Goal: Feedback & Contribution: Leave review/rating

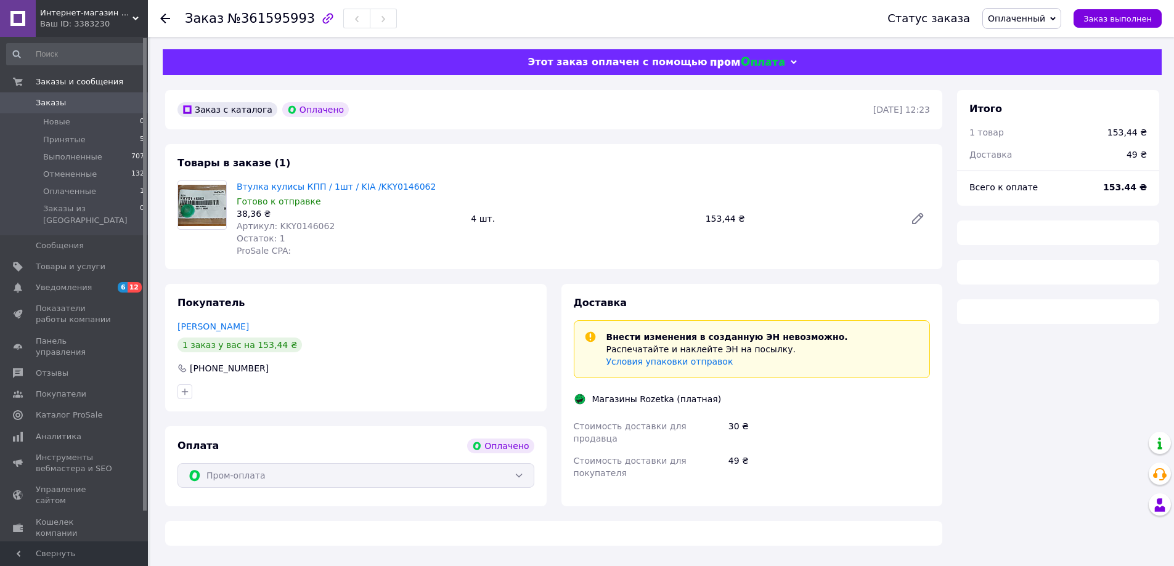
scroll to position [247, 0]
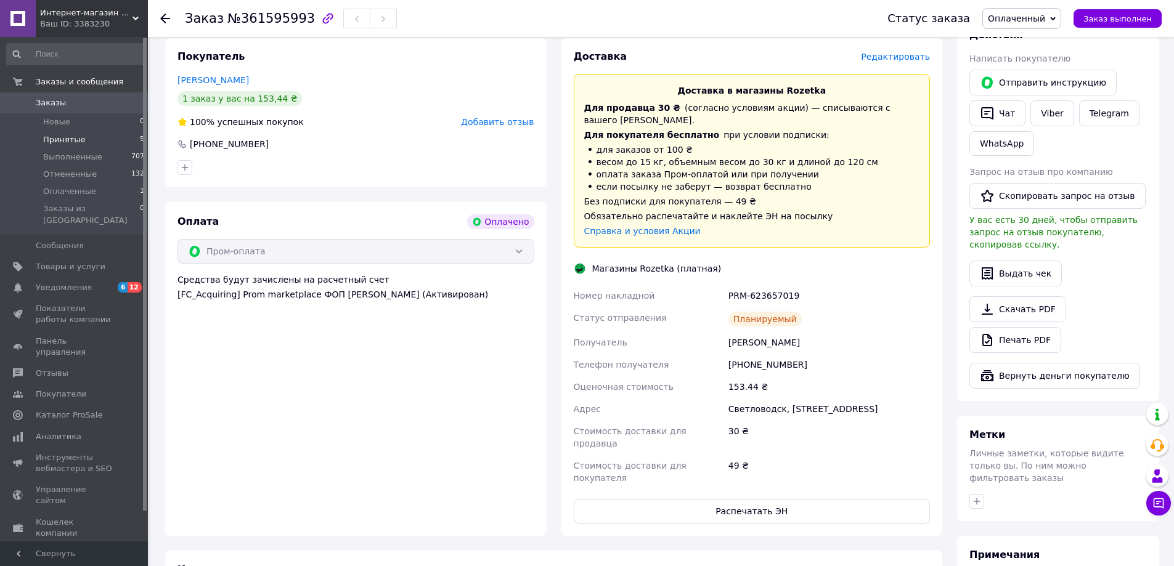
click at [55, 137] on span "Принятые" at bounding box center [64, 139] width 43 height 11
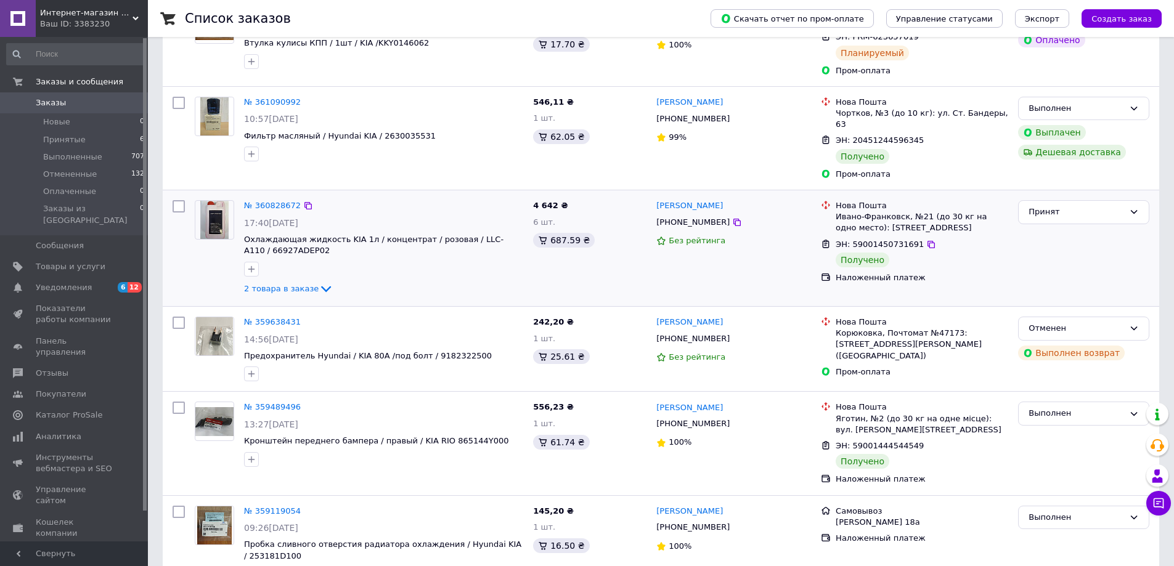
scroll to position [185, 0]
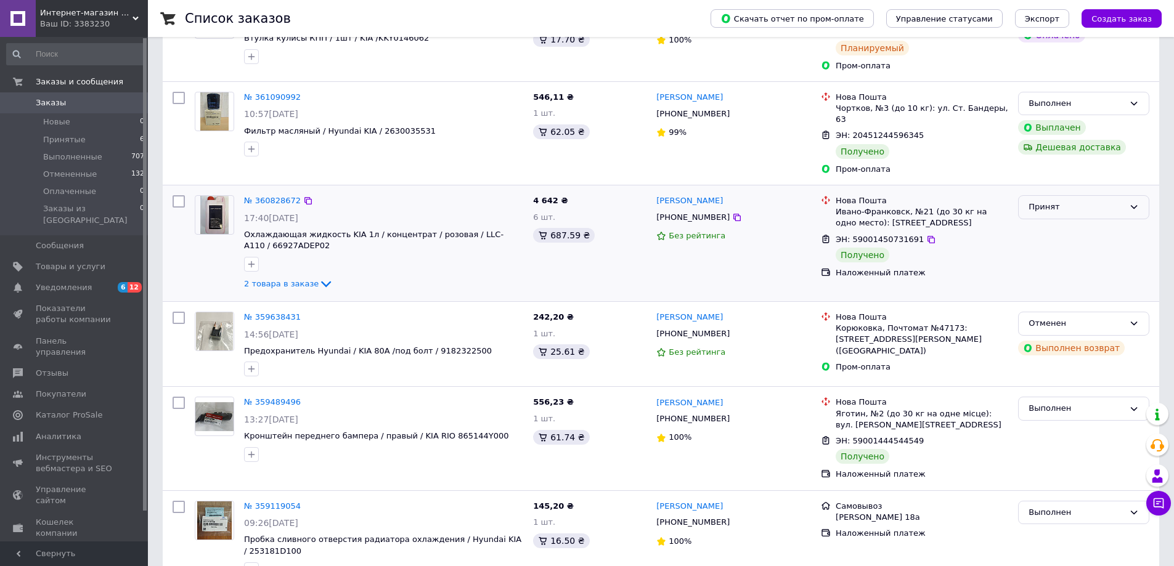
click at [1136, 202] on icon at bounding box center [1134, 207] width 10 height 10
click at [1058, 224] on li "Выполнен" at bounding box center [1084, 233] width 130 height 23
click at [671, 195] on link "[PERSON_NAME]" at bounding box center [689, 201] width 67 height 12
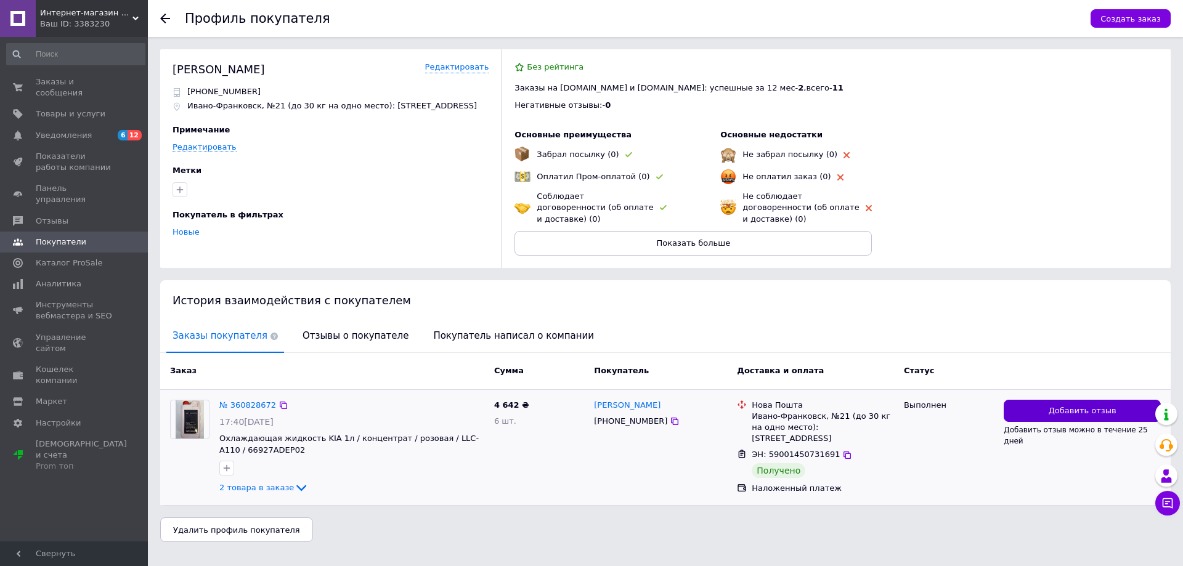
click at [1078, 406] on span "Добавить отзыв" at bounding box center [1083, 412] width 68 height 12
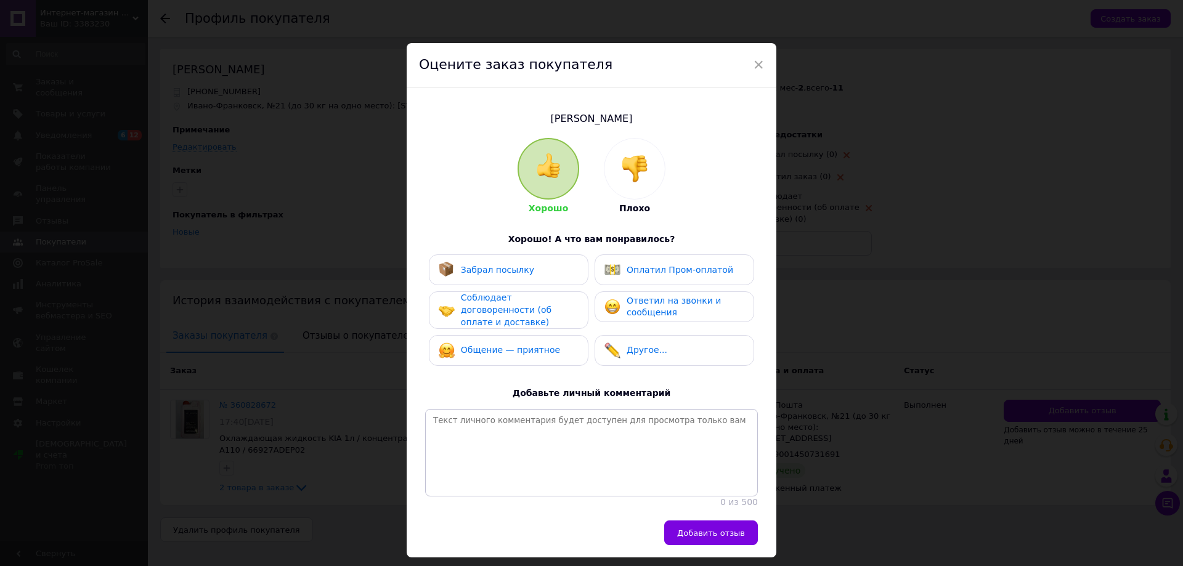
click at [508, 272] on span "Забрал посылку" at bounding box center [497, 270] width 73 height 10
drag, startPoint x: 507, startPoint y: 309, endPoint x: 504, endPoint y: 343, distance: 34.6
click at [506, 311] on span "Соблюдает договоренности (об оплате и доставке)" at bounding box center [506, 310] width 91 height 34
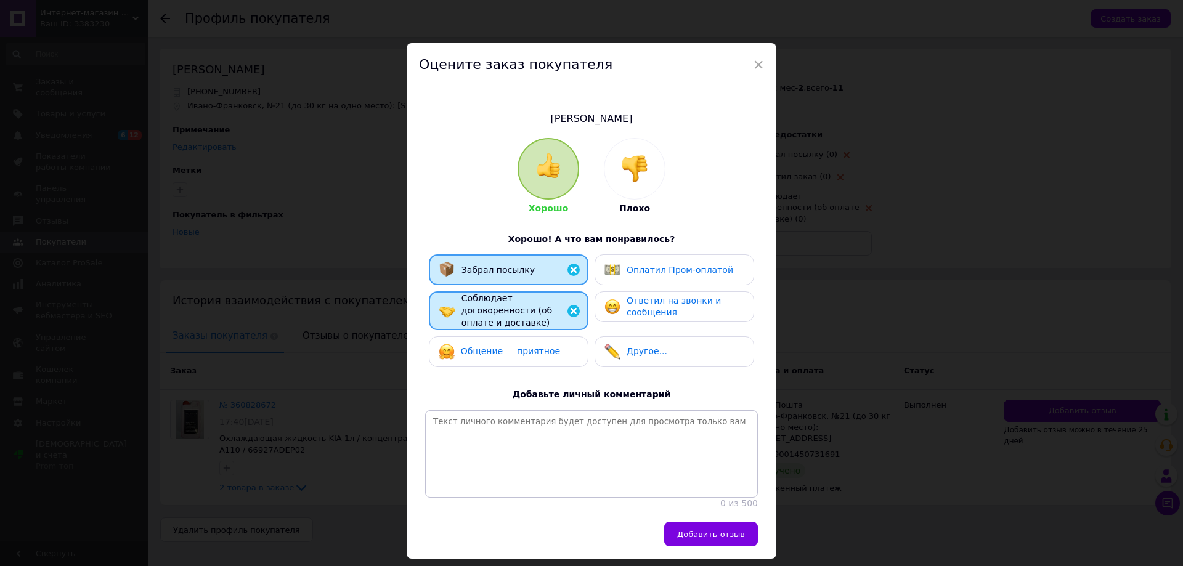
click at [504, 347] on span "Общение — приятное" at bounding box center [510, 351] width 99 height 10
drag, startPoint x: 648, startPoint y: 308, endPoint x: 647, endPoint y: 386, distance: 77.7
click at [648, 308] on span "Ответил на звонки и сообщения" at bounding box center [674, 307] width 94 height 22
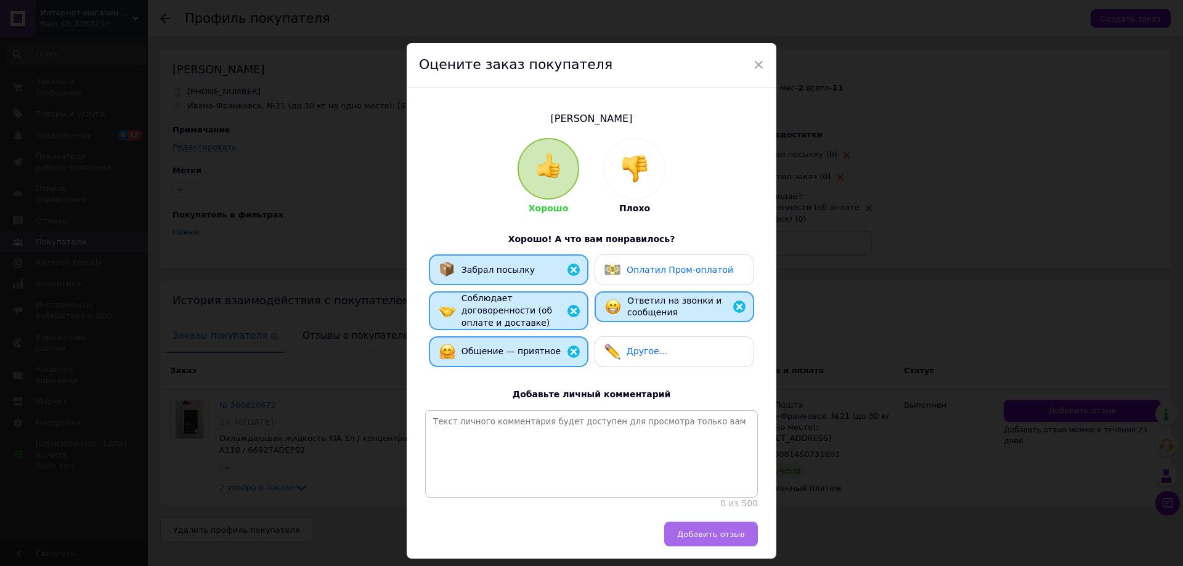
click at [720, 545] on button "Добавить отзыв" at bounding box center [711, 534] width 94 height 25
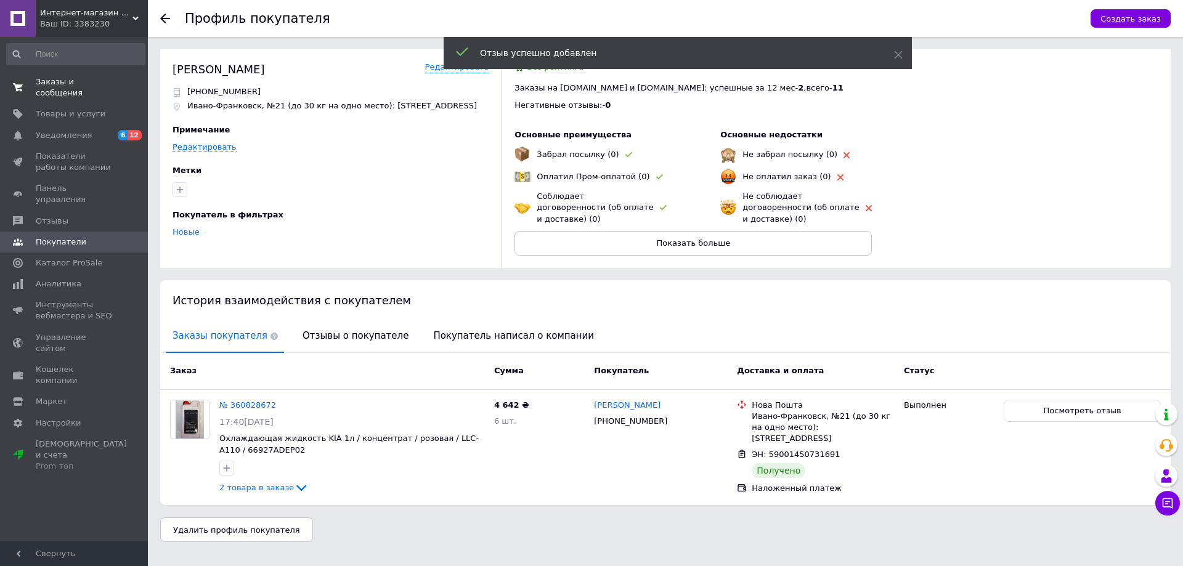
click at [52, 86] on span "Заказы и сообщения" at bounding box center [75, 87] width 78 height 22
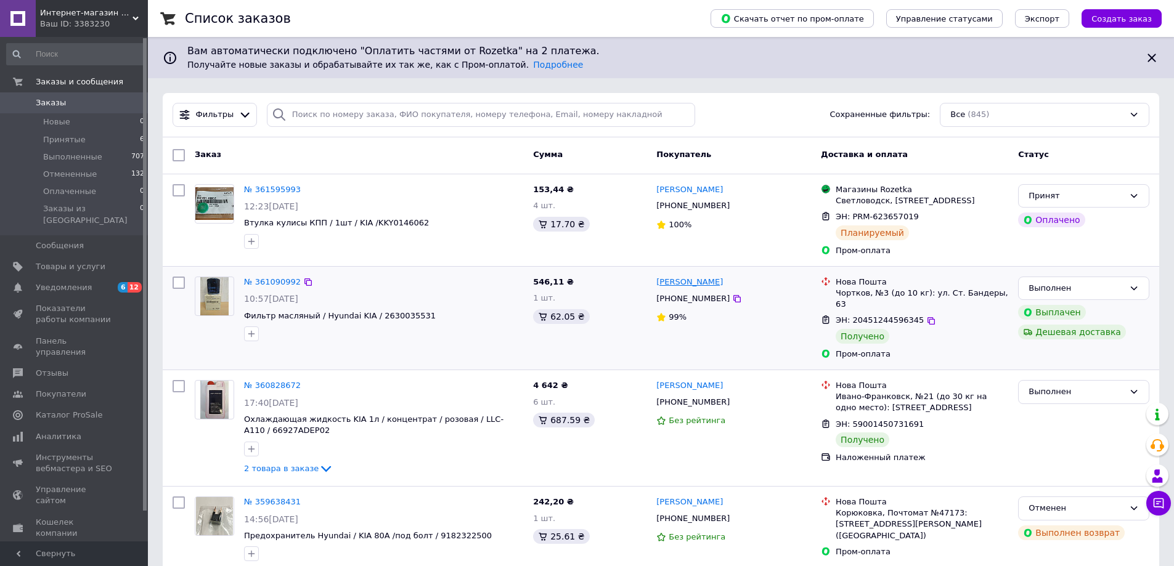
click at [699, 283] on link "[PERSON_NAME]" at bounding box center [689, 283] width 67 height 12
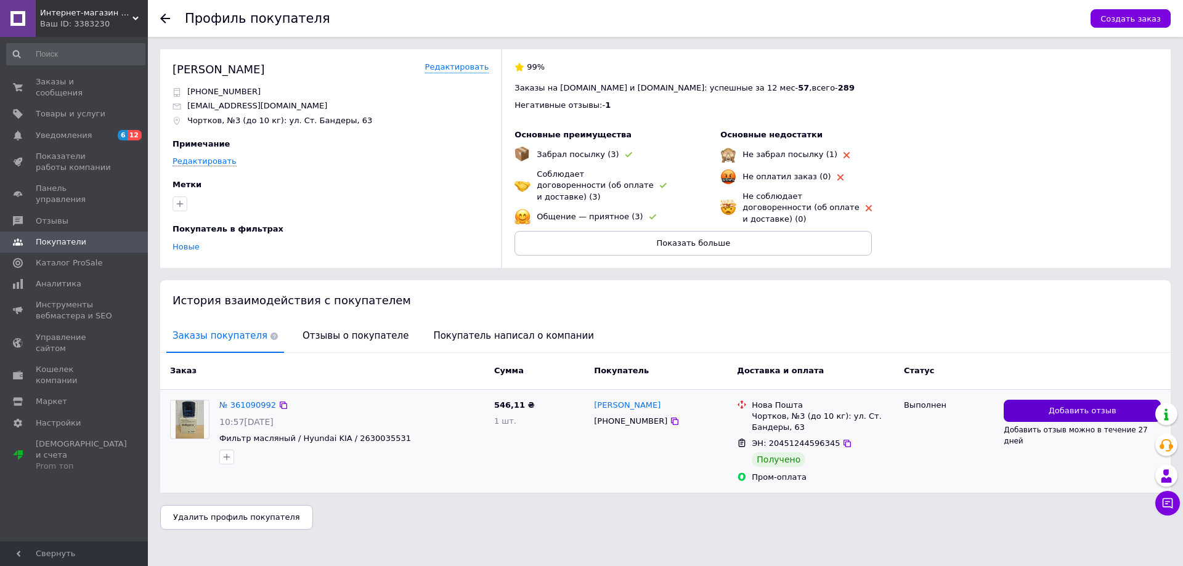
click at [1046, 400] on button "Добавить отзыв" at bounding box center [1082, 411] width 157 height 23
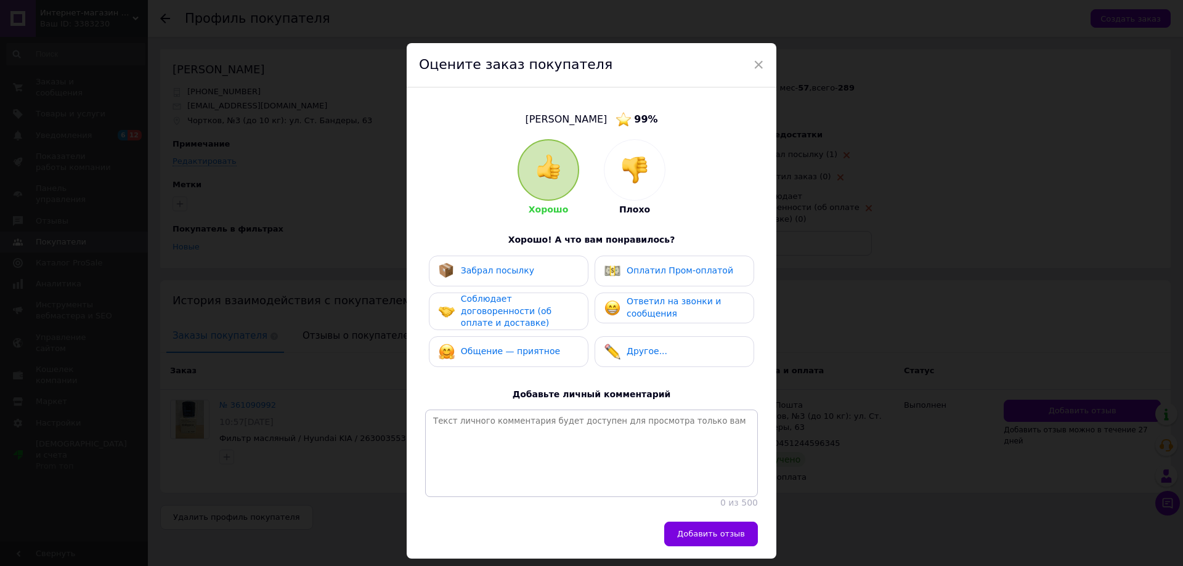
click at [483, 280] on div "Забрал посылку" at bounding box center [509, 271] width 160 height 31
drag, startPoint x: 488, startPoint y: 306, endPoint x: 500, endPoint y: 340, distance: 35.3
click at [489, 308] on span "Соблюдает договоренности (об оплате и доставке)" at bounding box center [506, 311] width 91 height 34
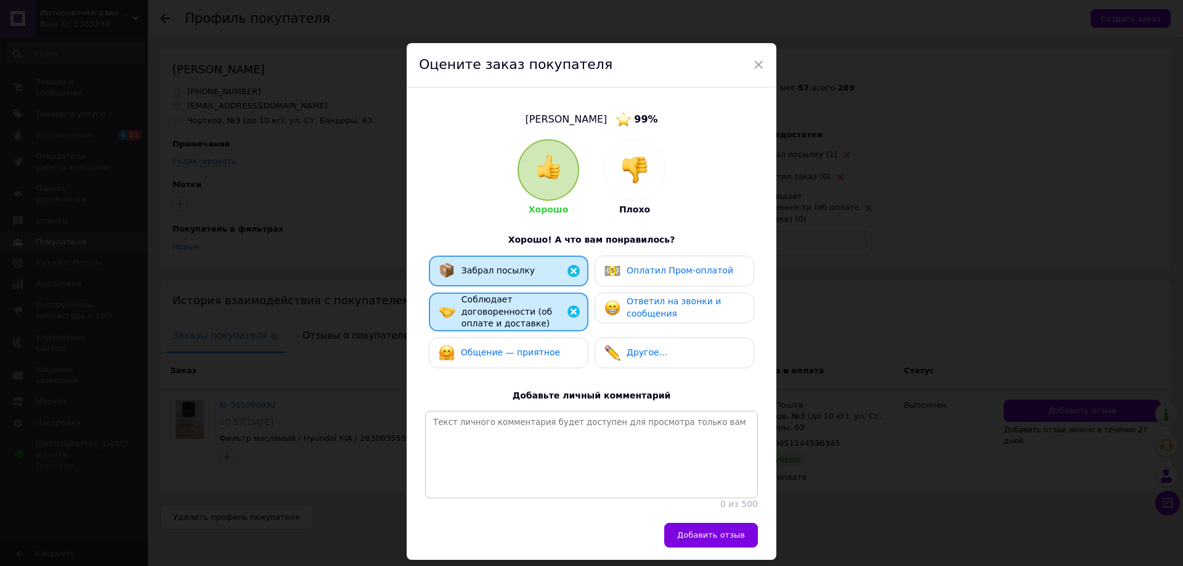
drag, startPoint x: 503, startPoint y: 341, endPoint x: 587, endPoint y: 277, distance: 106.0
click at [505, 348] on span "Общение — приятное" at bounding box center [510, 353] width 99 height 10
click at [637, 275] on span "Оплатил Пром-оплатой" at bounding box center [680, 271] width 107 height 10
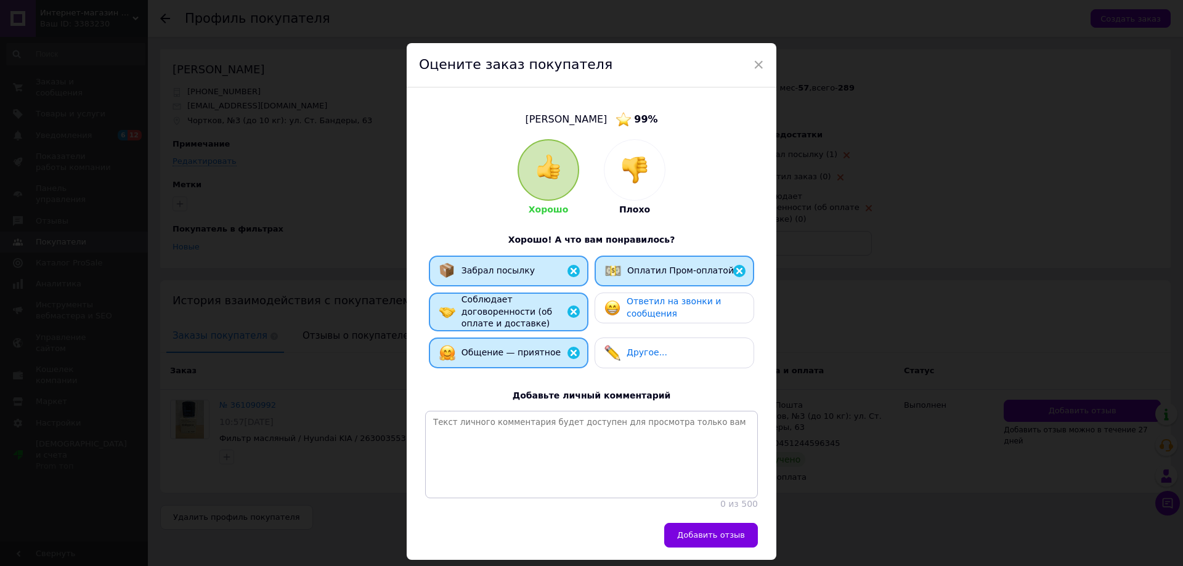
drag, startPoint x: 643, startPoint y: 308, endPoint x: 647, endPoint y: 351, distance: 43.4
click at [643, 308] on span "Ответил на звонки и сообщения" at bounding box center [674, 307] width 94 height 22
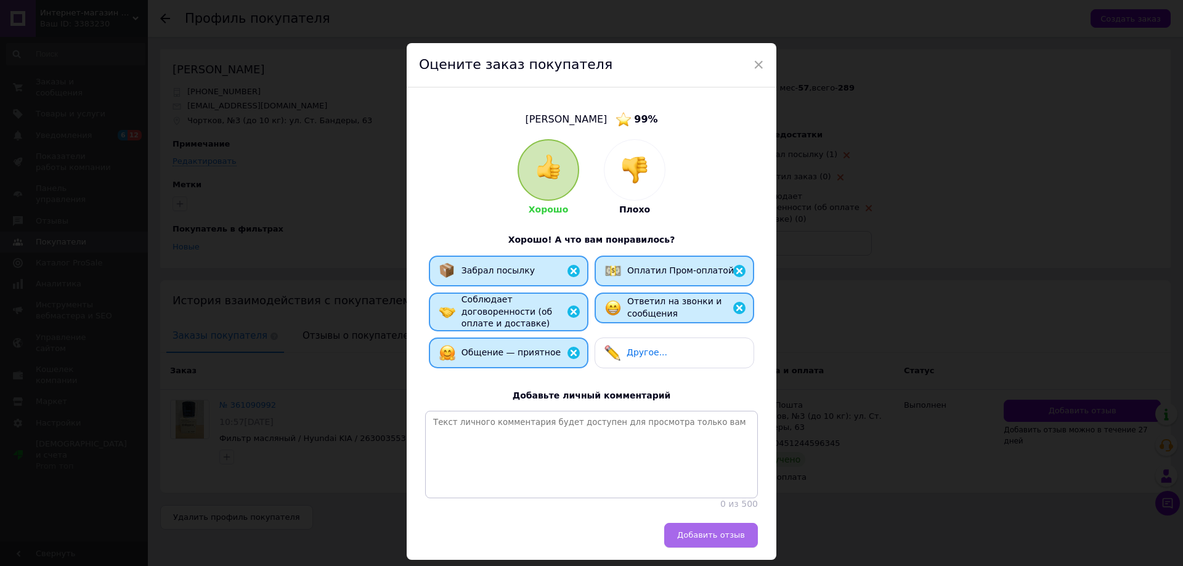
click at [719, 537] on span "Добавить отзыв" at bounding box center [711, 535] width 68 height 9
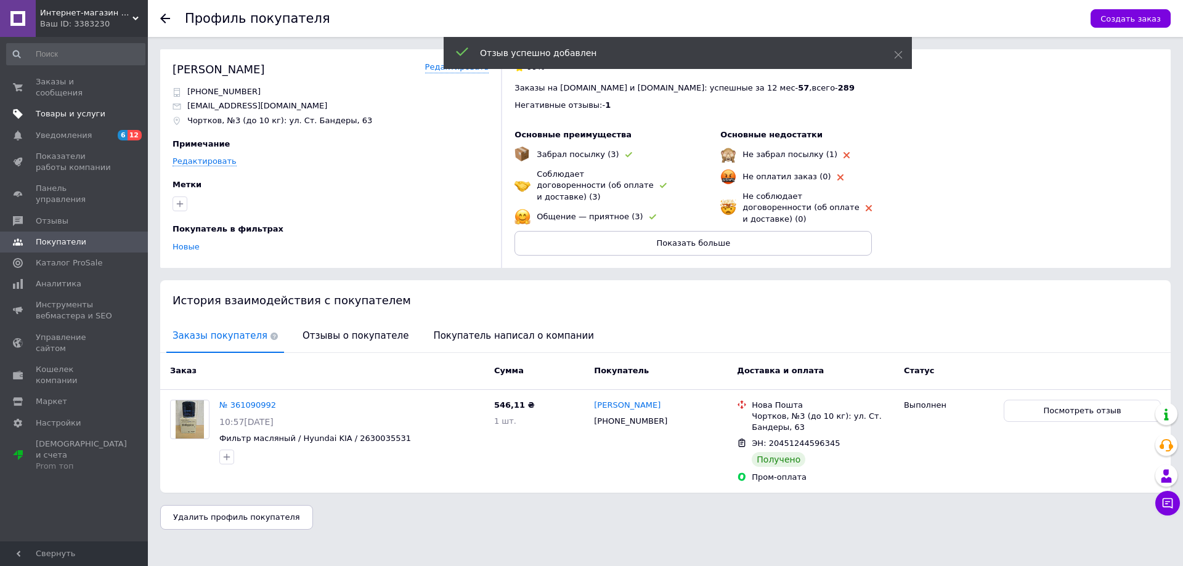
click at [66, 108] on span "Товары и услуги" at bounding box center [71, 113] width 70 height 11
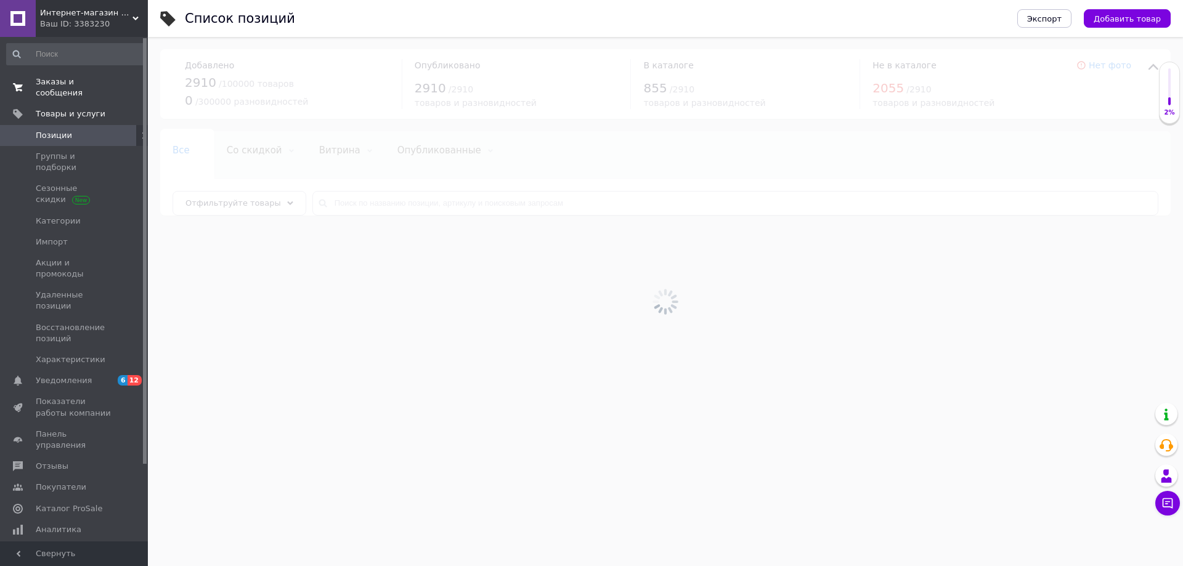
click at [77, 78] on span "Заказы и сообщения" at bounding box center [75, 87] width 78 height 22
